Goal: Transaction & Acquisition: Obtain resource

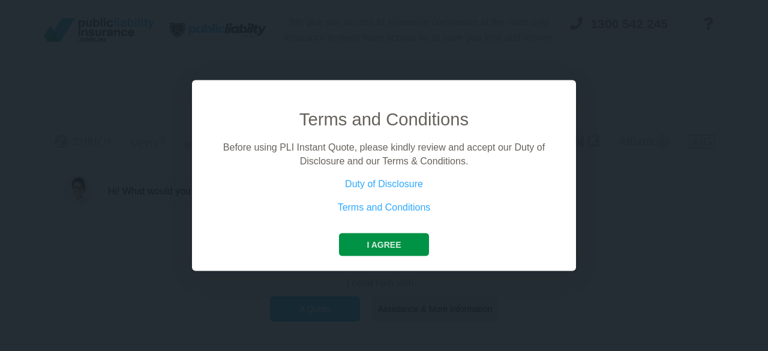
click at [390, 245] on button "I agree" at bounding box center [383, 244] width 89 height 23
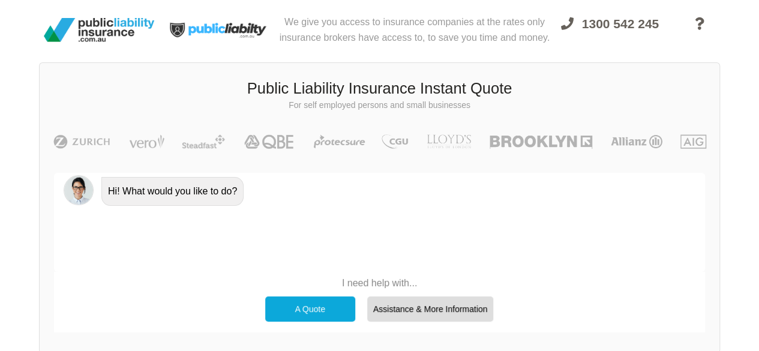
scroll to position [60, 0]
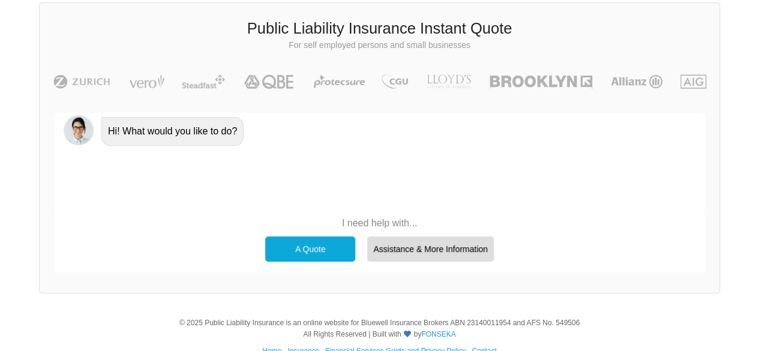
click at [319, 250] on div "A Quote" at bounding box center [310, 248] width 90 height 25
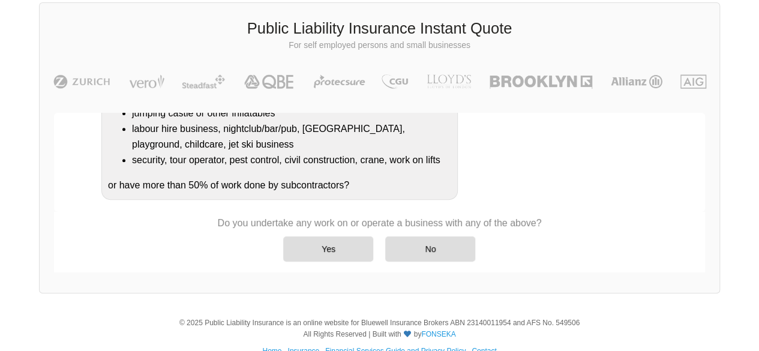
scroll to position [275, 0]
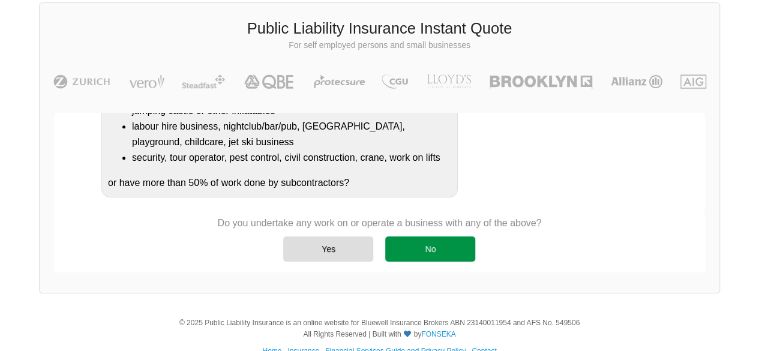
click at [423, 248] on div "No" at bounding box center [430, 248] width 90 height 25
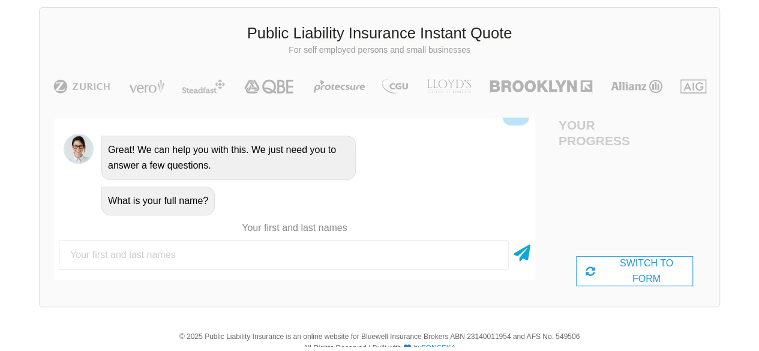
scroll to position [60, 0]
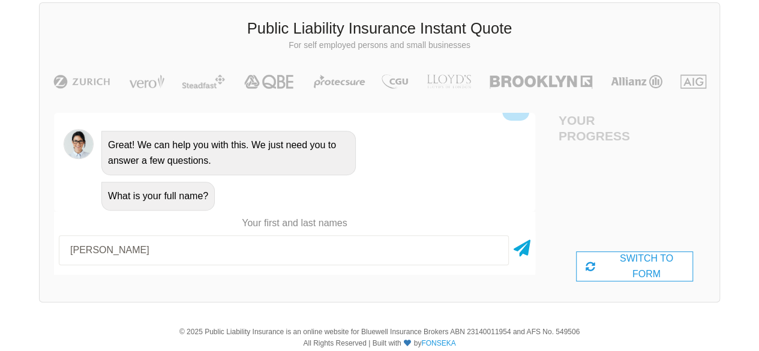
type input "[PERSON_NAME]"
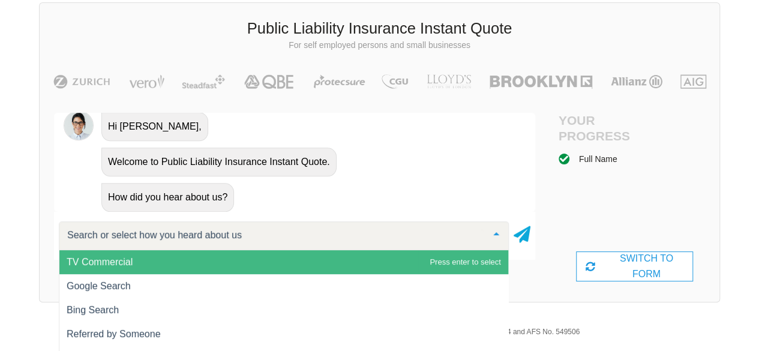
scroll to position [0, 0]
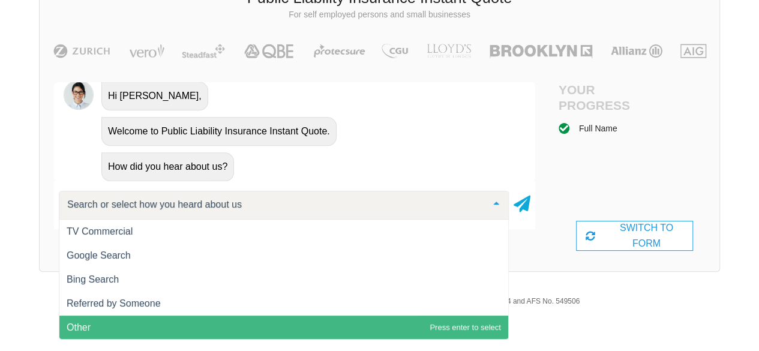
click at [224, 316] on span "Other" at bounding box center [283, 328] width 449 height 24
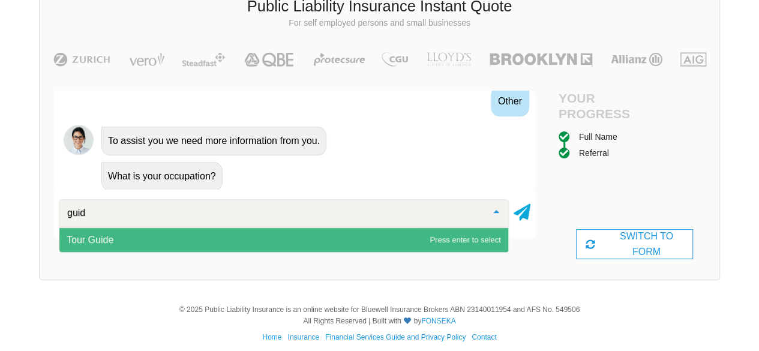
click at [253, 254] on div "Hi! What would you like to do? A Quote No problem, we can help with that, Do yo…" at bounding box center [294, 175] width 481 height 168
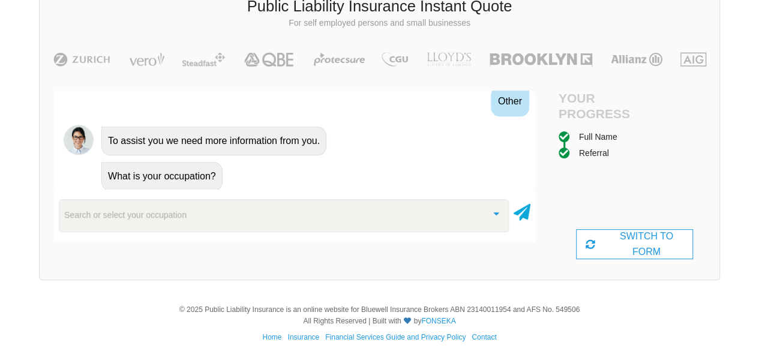
click at [270, 248] on div "Hi! What would you like to do? A Quote No problem, we can help with that, Do yo…" at bounding box center [294, 175] width 481 height 168
click at [255, 219] on div "Search or select your occupation" at bounding box center [284, 215] width 450 height 32
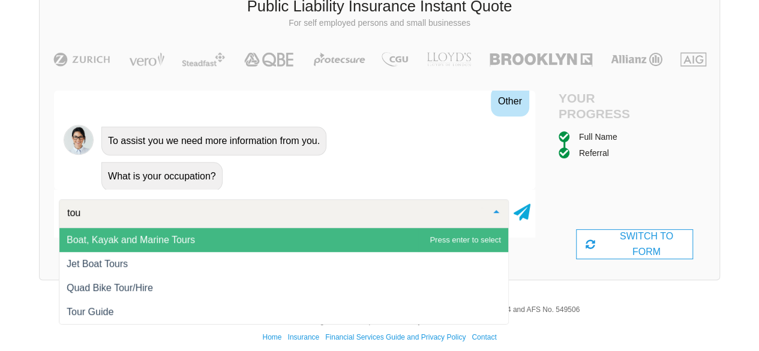
type input "tour"
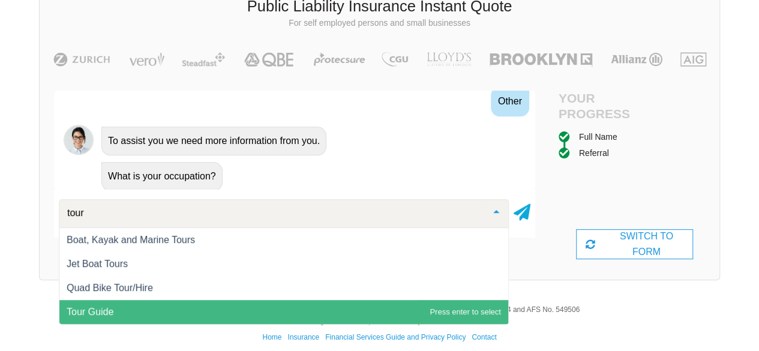
click at [230, 302] on span "Tour Guide" at bounding box center [283, 312] width 449 height 24
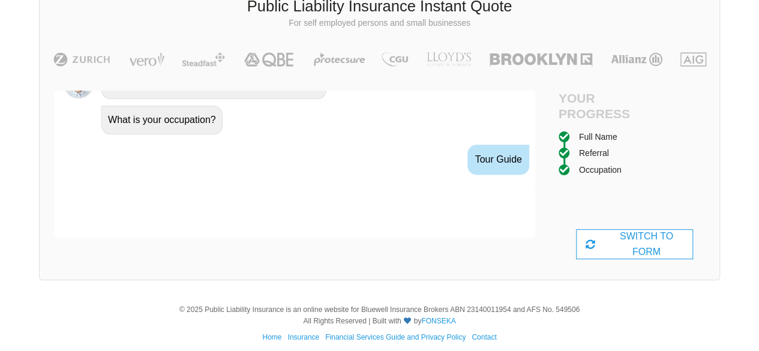
scroll to position [811, 0]
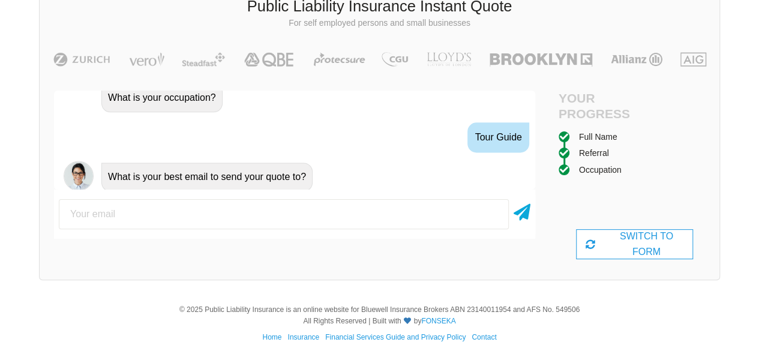
click at [252, 222] on input "email" at bounding box center [284, 214] width 450 height 30
type input "[EMAIL_ADDRESS][DOMAIN_NAME]"
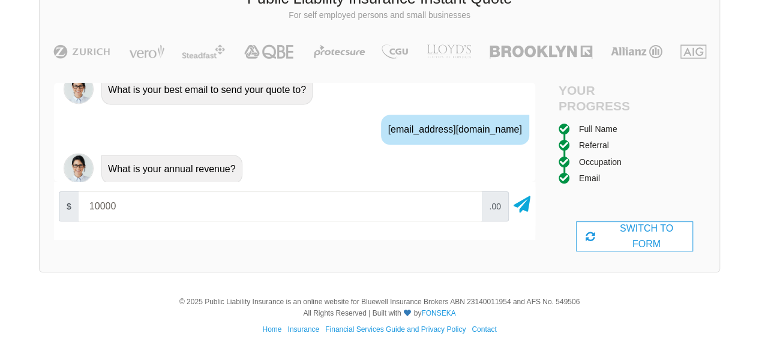
scroll to position [91, 0]
click at [388, 211] on input "10000" at bounding box center [280, 206] width 403 height 30
type input "2"
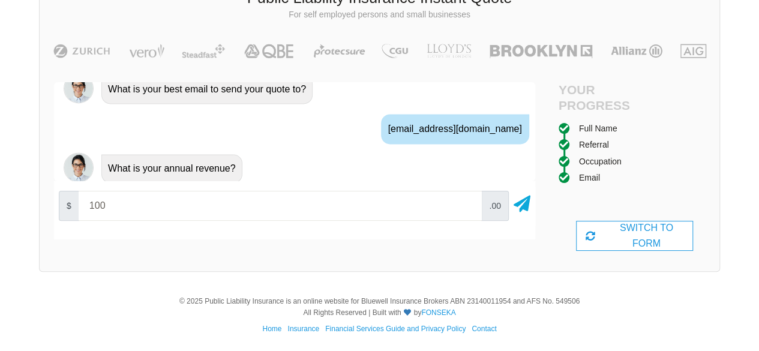
type input "1000"
click at [524, 211] on icon at bounding box center [522, 202] width 17 height 22
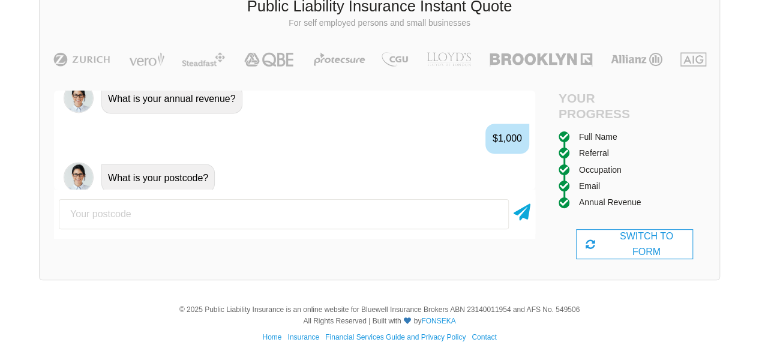
scroll to position [969, 0]
click at [445, 209] on input "number" at bounding box center [284, 214] width 450 height 30
type input "2000"
click at [517, 212] on icon at bounding box center [522, 210] width 17 height 22
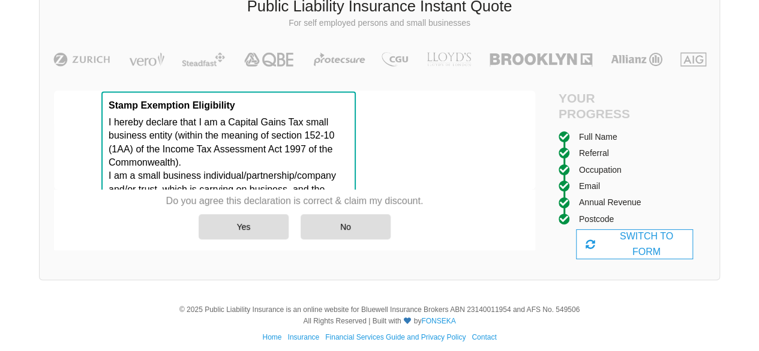
click at [634, 235] on div "SWITCH TO FORM" at bounding box center [634, 244] width 117 height 30
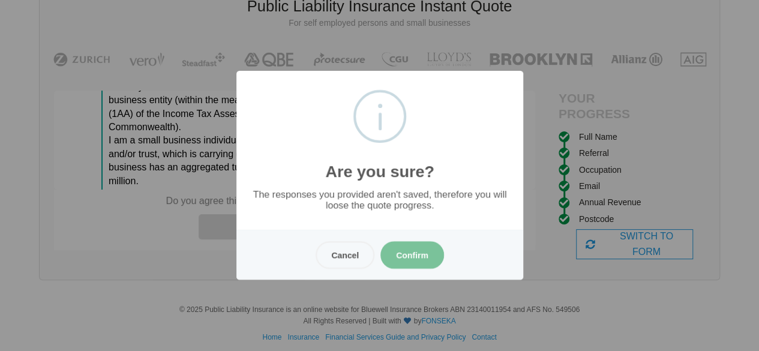
scroll to position [1224, 0]
click at [411, 259] on button "Confirm" at bounding box center [413, 255] width 64 height 28
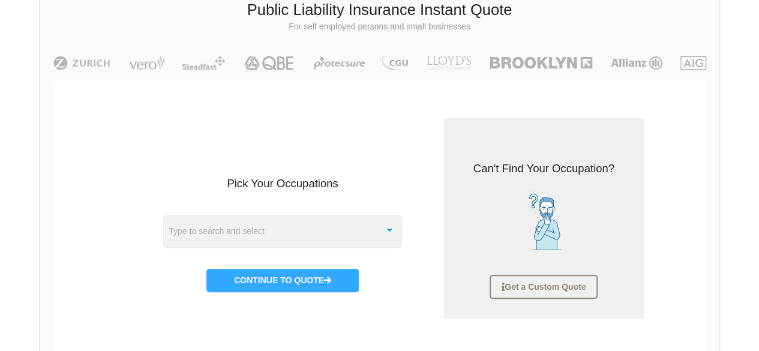
scroll to position [90, 0]
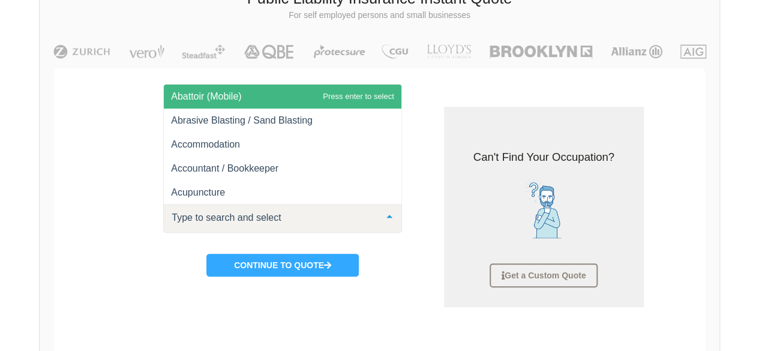
click at [321, 205] on div at bounding box center [282, 218] width 239 height 29
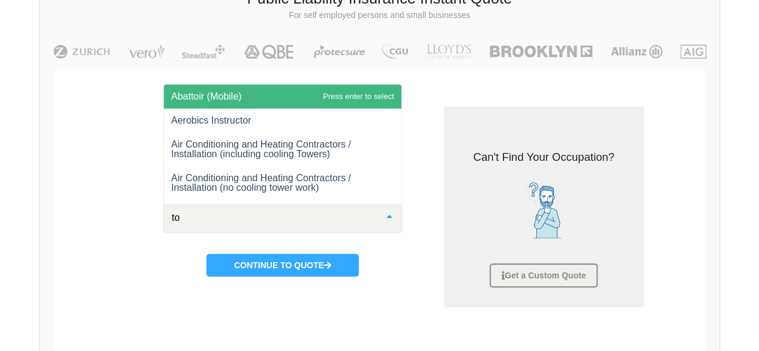
type input "tou"
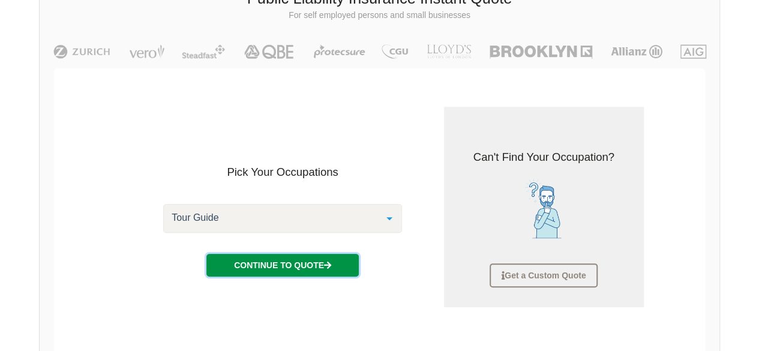
click at [337, 260] on button "Continue to Quote" at bounding box center [282, 265] width 152 height 23
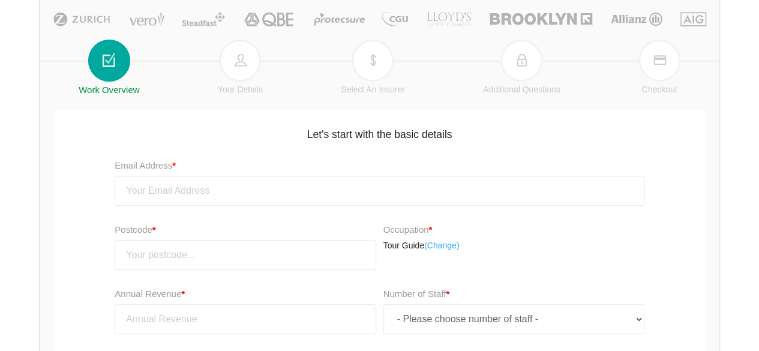
scroll to position [150, 0]
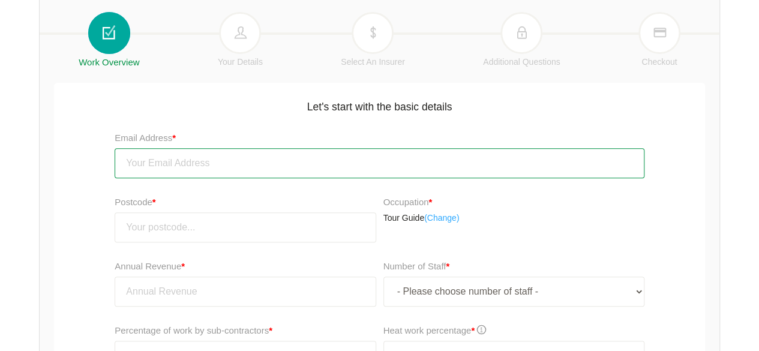
click at [276, 177] on input "email" at bounding box center [380, 163] width 530 height 30
type input "[EMAIL_ADDRESS][DOMAIN_NAME]"
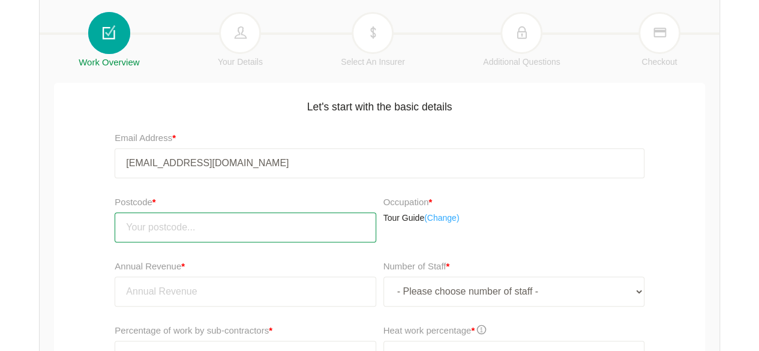
type input "2000"
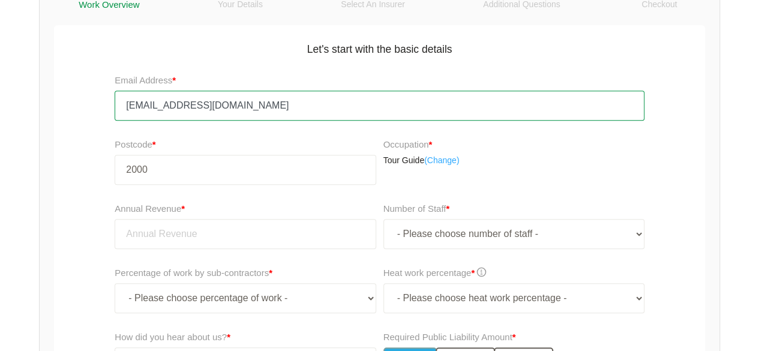
scroll to position [210, 0]
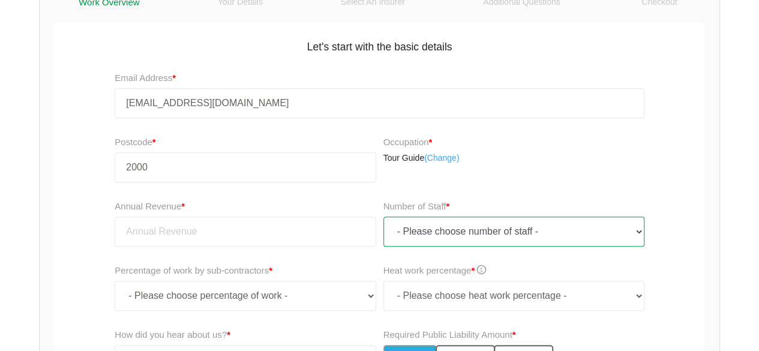
drag, startPoint x: 439, startPoint y: 217, endPoint x: 443, endPoint y: 223, distance: 7.5
click at [440, 217] on select "- Please choose number of staff - 1 2 3 4 5 6 7 8 9 10 11+" at bounding box center [514, 232] width 261 height 30
select select "1"
click at [384, 217] on select "- Please choose number of staff - 1 2 3 4 5 6 7 8 9 10 11+" at bounding box center [514, 232] width 261 height 30
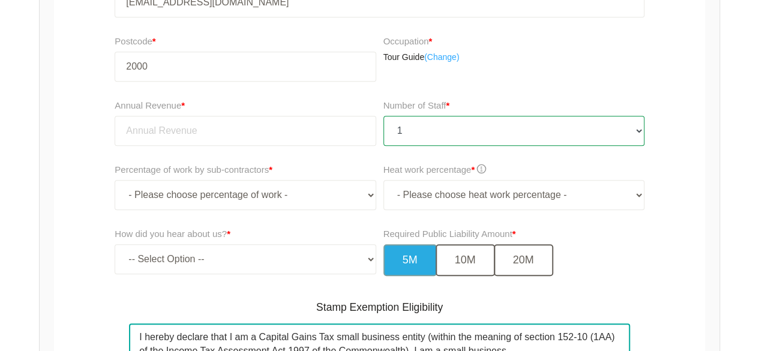
scroll to position [330, 0]
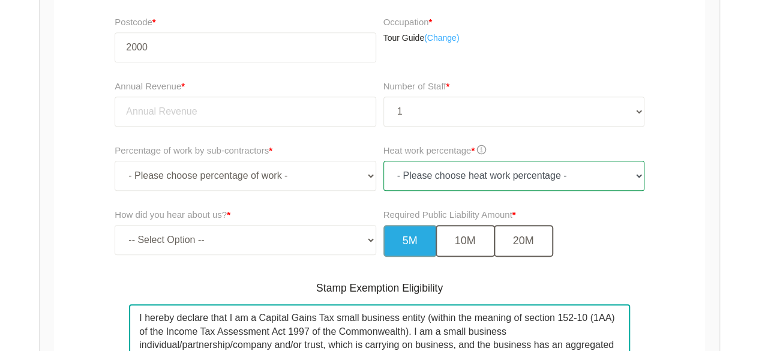
click at [430, 173] on select "- Please choose heat work percentage - 0% 0 to 5% Above 5%" at bounding box center [514, 176] width 261 height 30
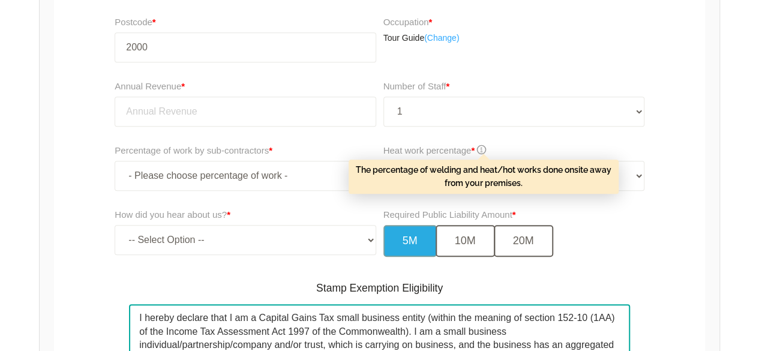
click at [484, 148] on span at bounding box center [481, 149] width 9 height 9
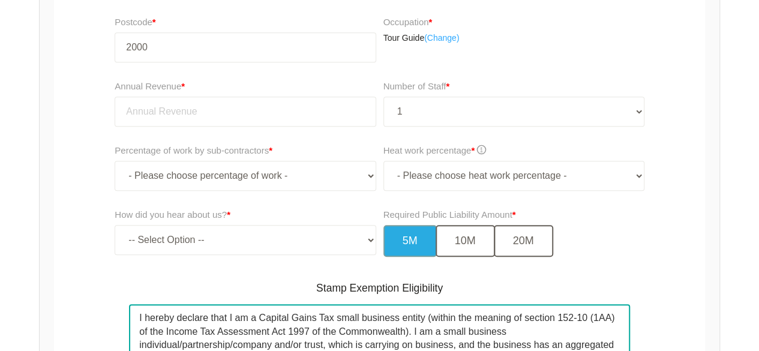
click at [484, 148] on span at bounding box center [481, 149] width 9 height 9
click at [484, 149] on span at bounding box center [481, 149] width 9 height 9
click at [521, 136] on div "Number of Staff * - Please choose number of staff - 1 2 3 4 5 6 7 8 9 10 11+" at bounding box center [517, 108] width 274 height 64
click at [508, 191] on div "Heat work percentage * - Please choose heat work percentage - 0% 0 to 5% Above …" at bounding box center [517, 172] width 274 height 64
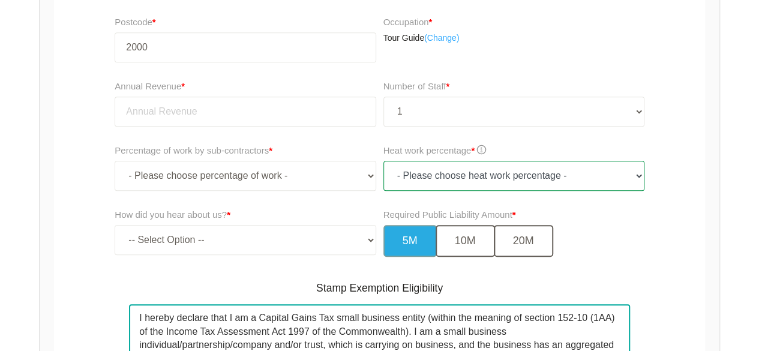
click at [507, 176] on select "- Please choose heat work percentage - 0% 0 to 5% Above 5%" at bounding box center [514, 176] width 261 height 30
select select "0"
click at [384, 161] on select "- Please choose heat work percentage - 0% 0 to 5% Above 5%" at bounding box center [514, 176] width 261 height 30
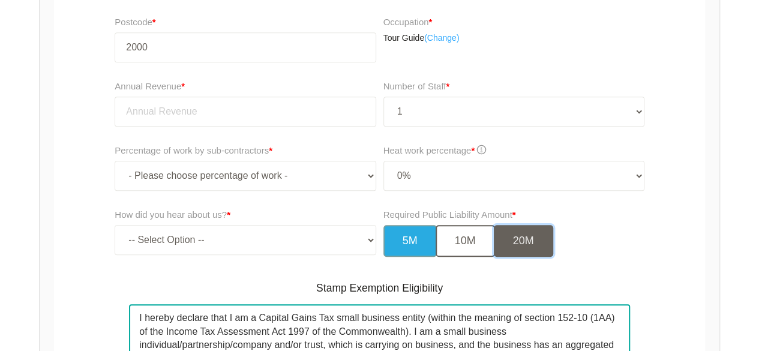
click at [509, 242] on button "20M" at bounding box center [523, 241] width 59 height 32
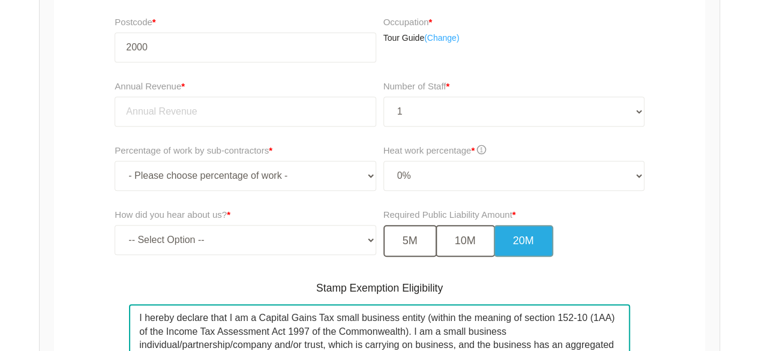
click at [412, 224] on div "Required Public Liability Amount * 5M 10M 20M" at bounding box center [514, 232] width 261 height 49
click at [414, 230] on button "5M" at bounding box center [410, 241] width 53 height 32
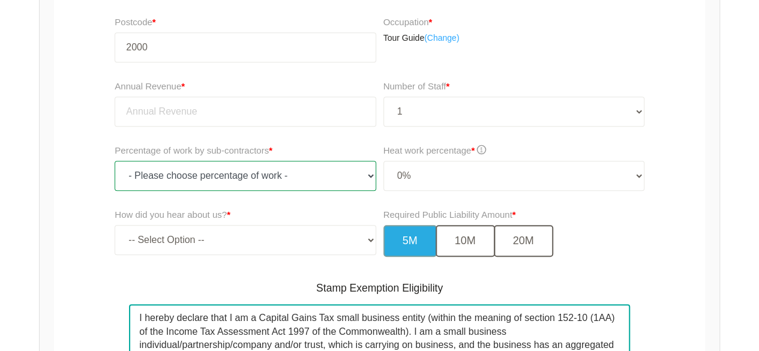
click at [283, 173] on select "- Please choose percentage of work - 0% 0 to 9.99% 10% to 19.99% 20% to 29.99% …" at bounding box center [245, 176] width 261 height 30
select select "0"
click at [115, 161] on select "- Please choose percentage of work - 0% 0 to 9.99% 10% to 19.99% 20% to 29.99% …" at bounding box center [245, 176] width 261 height 30
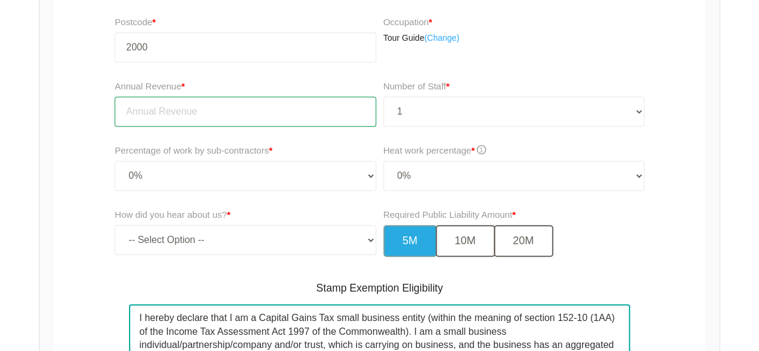
click at [247, 101] on input "tel" at bounding box center [245, 112] width 261 height 30
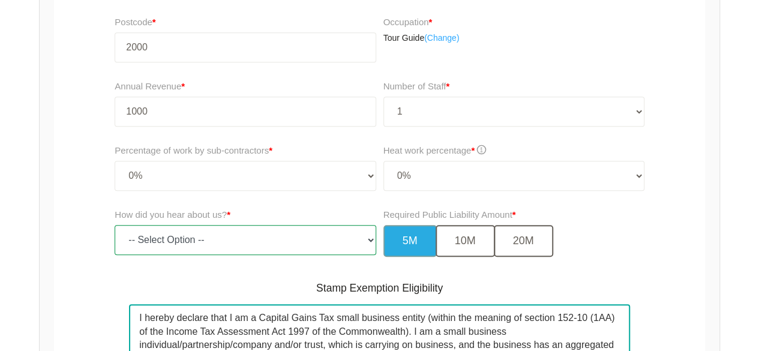
type input "1,000.00"
click at [251, 234] on select "-- Select Option -- TV Commercial Google Search Bing Search Referred by Someone…" at bounding box center [245, 240] width 261 height 30
select select "referred_by_someone"
click at [115, 225] on select "-- Select Option -- TV Commercial Google Search Bing Search Referred by Someone…" at bounding box center [245, 240] width 261 height 30
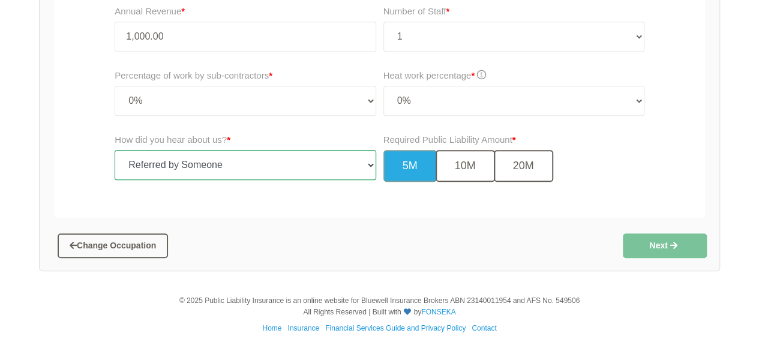
scroll to position [405, 0]
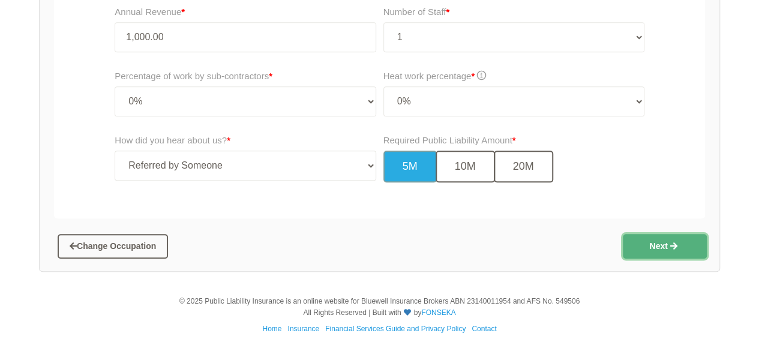
click at [636, 245] on button "Next" at bounding box center [665, 246] width 84 height 24
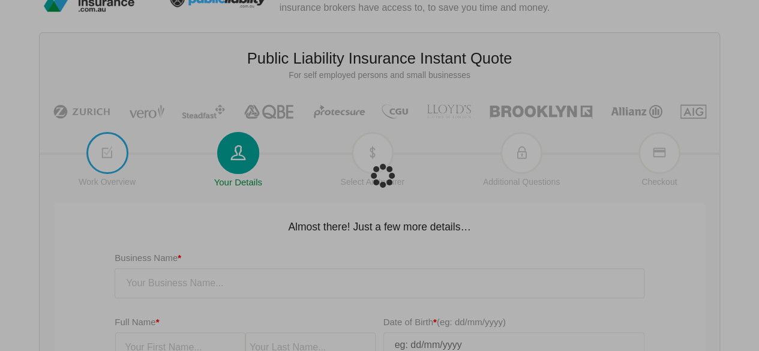
scroll to position [90, 0]
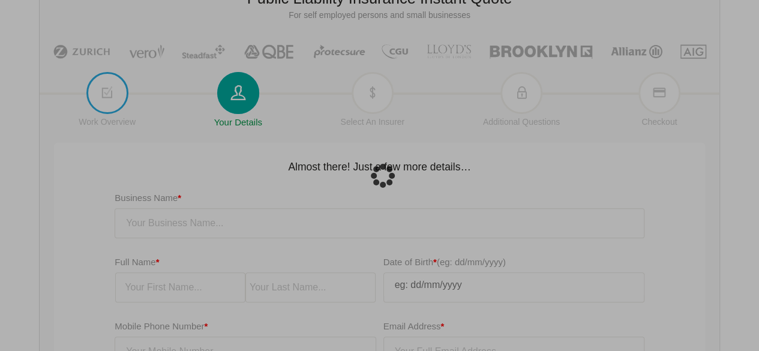
type input "[EMAIL_ADDRESS][DOMAIN_NAME]"
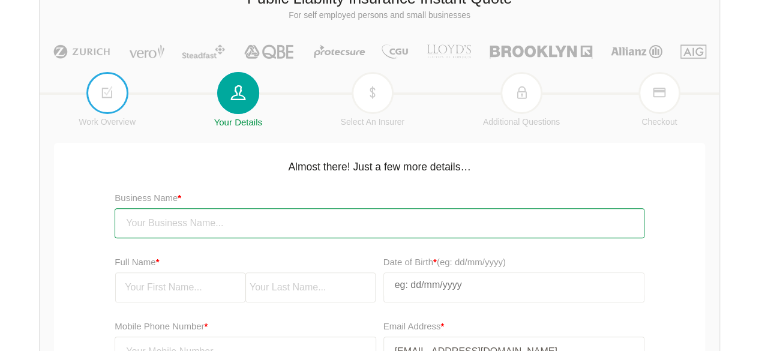
click at [196, 224] on input "text" at bounding box center [380, 223] width 530 height 30
type input "Glide Ebikes"
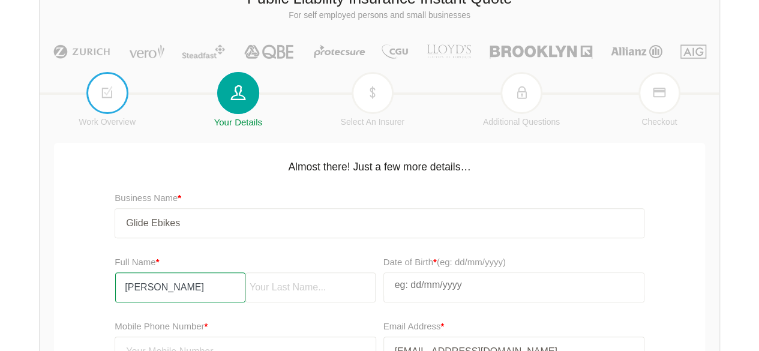
click at [153, 296] on input "[PERSON_NAME]" at bounding box center [180, 287] width 130 height 30
type input "[PERSON_NAME]"
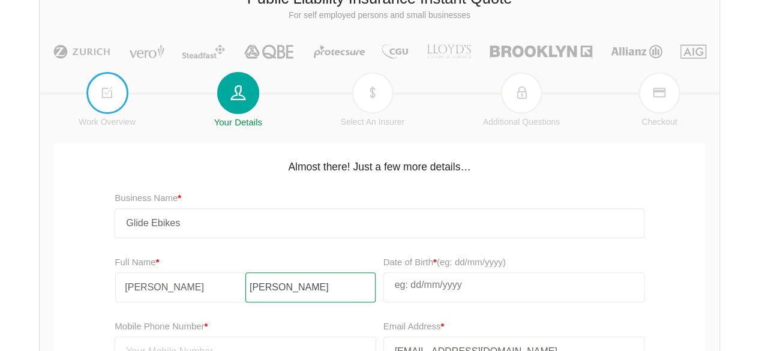
type input "[PERSON_NAME]"
select select "7"
select select "2007"
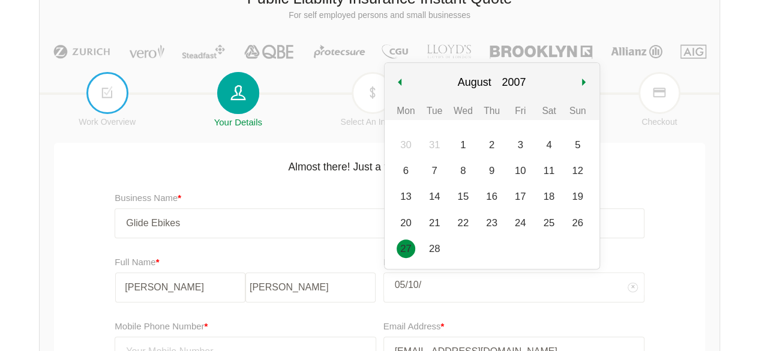
type input "05/10/1"
select select "9"
select select "1"
type input "05/10/199"
select select "199"
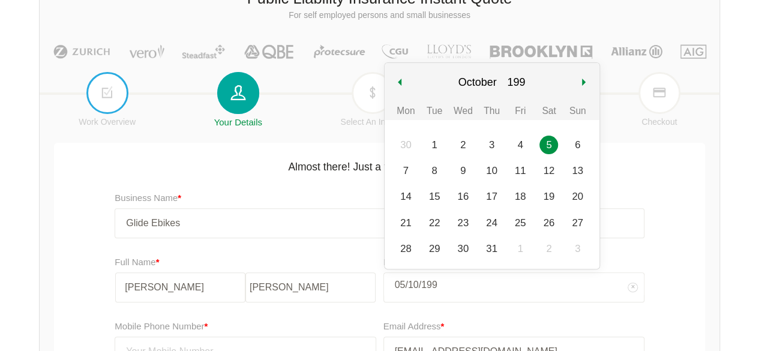
type input "[DATE]"
select select "1997"
type input "[DATE]"
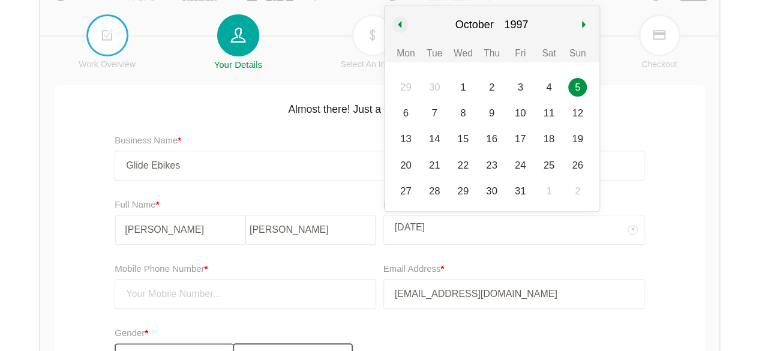
scroll to position [150, 0]
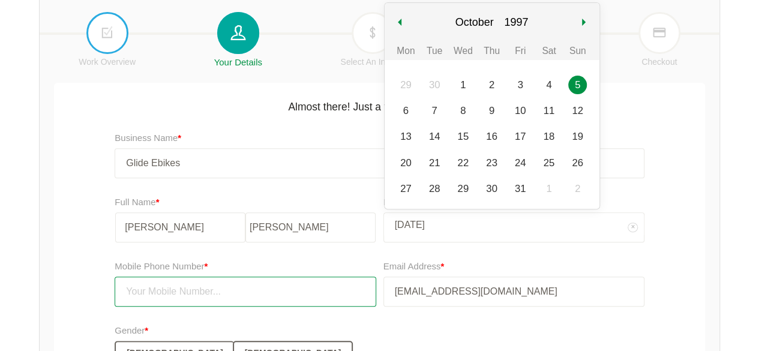
click at [252, 290] on input "text" at bounding box center [245, 292] width 261 height 30
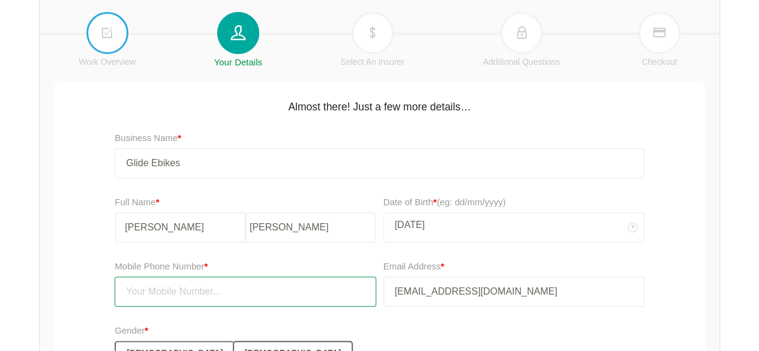
type input "0493174069"
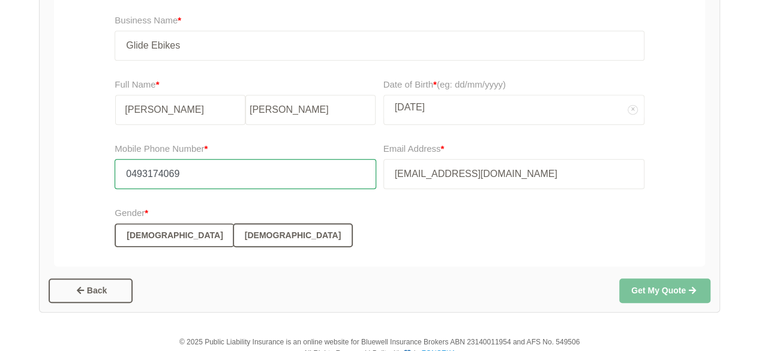
scroll to position [309, 0]
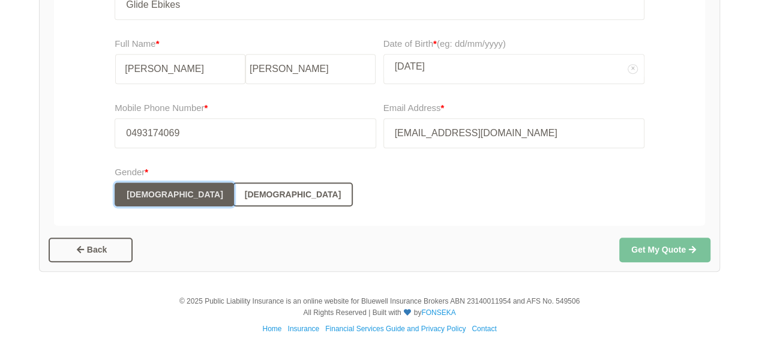
click at [128, 194] on button "[DEMOGRAPHIC_DATA]" at bounding box center [174, 194] width 119 height 24
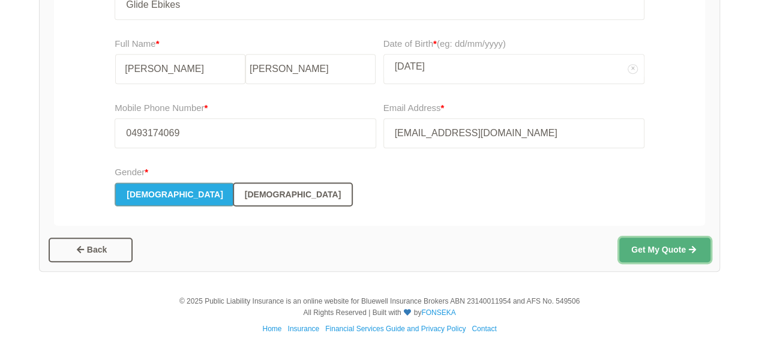
click at [654, 253] on button "Get My Quote" at bounding box center [664, 250] width 91 height 24
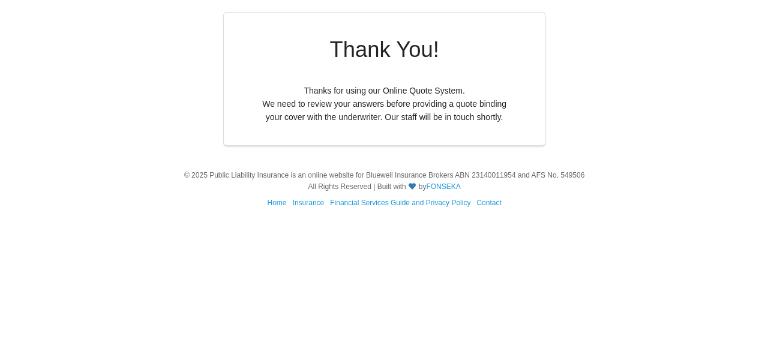
scroll to position [0, 0]
